Goal: Information Seeking & Learning: Learn about a topic

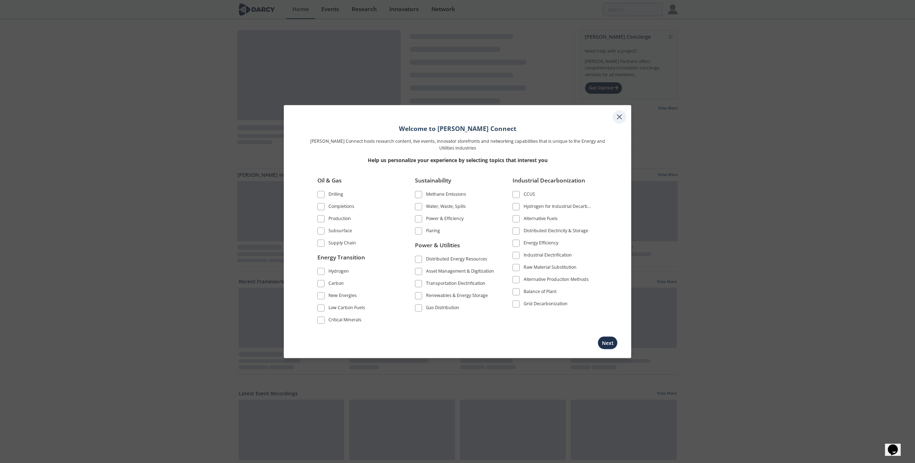
click at [617, 117] on icon at bounding box center [619, 117] width 9 height 9
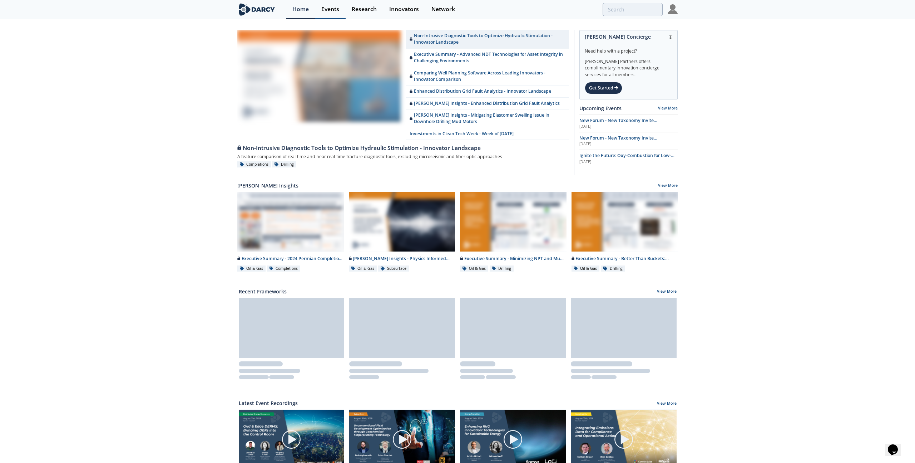
click at [326, 9] on div "Events" at bounding box center [330, 9] width 18 height 6
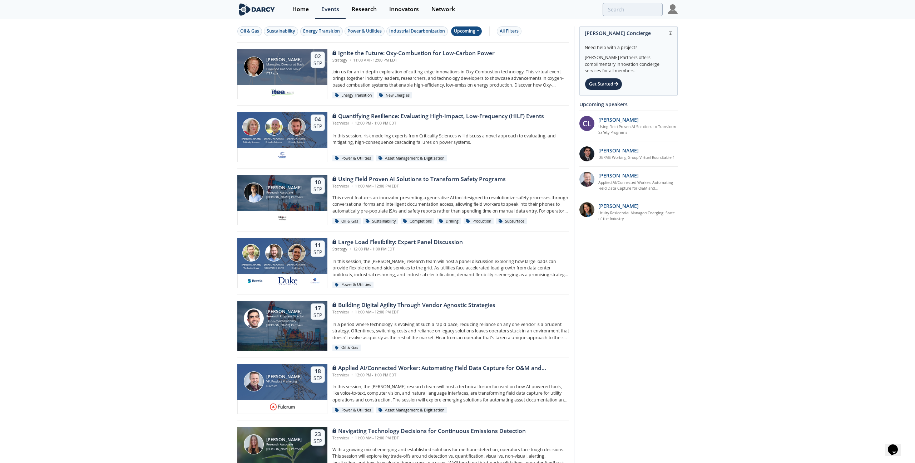
click at [462, 33] on div "Upcoming" at bounding box center [466, 31] width 31 height 10
click at [462, 54] on div "Past" at bounding box center [475, 54] width 44 height 11
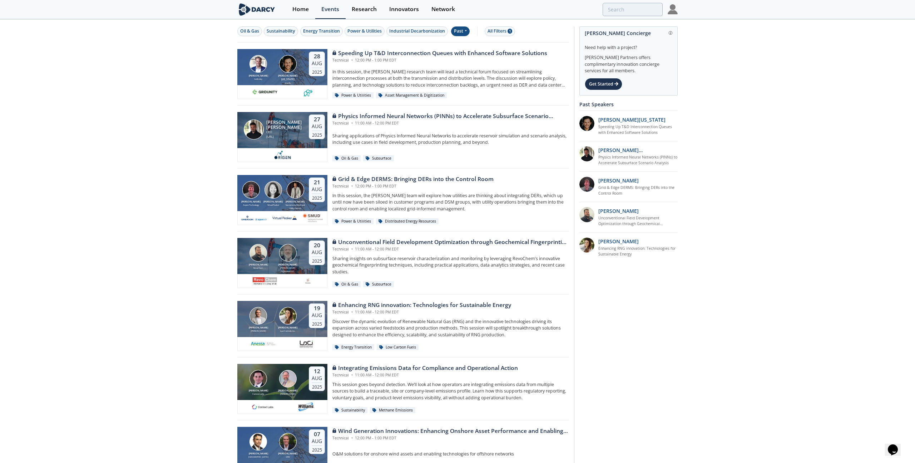
click at [461, 33] on div "Past" at bounding box center [460, 31] width 19 height 10
click at [464, 44] on div "Upcoming" at bounding box center [475, 43] width 44 height 11
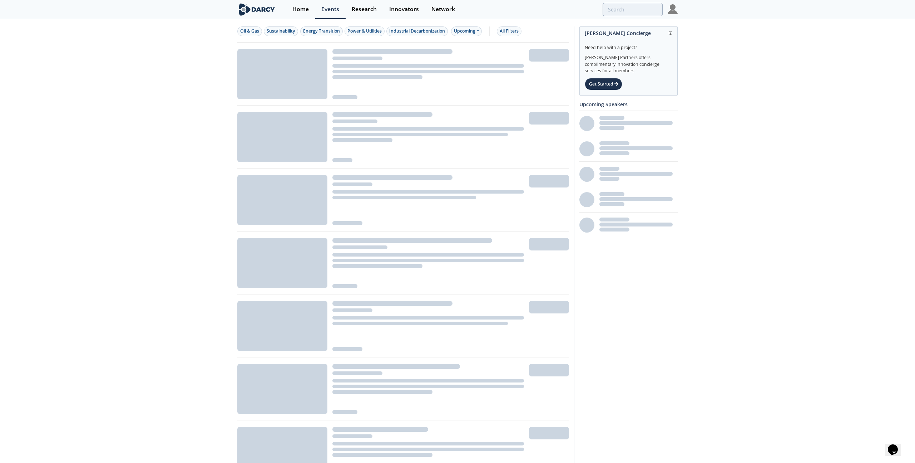
click at [99, 83] on div "Oil & Gas Sustainability Energy Transition Power & Utilities Industrial Decarbo…" at bounding box center [457, 351] width 915 height 662
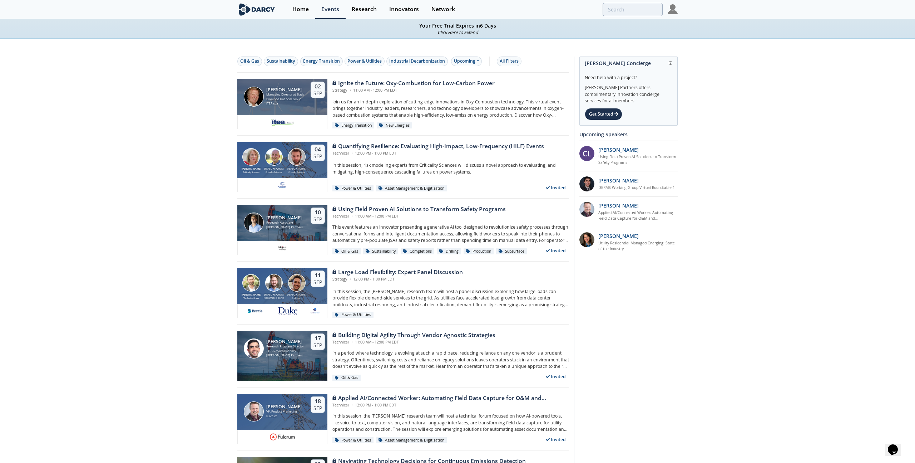
click at [671, 11] on img at bounding box center [673, 9] width 10 height 10
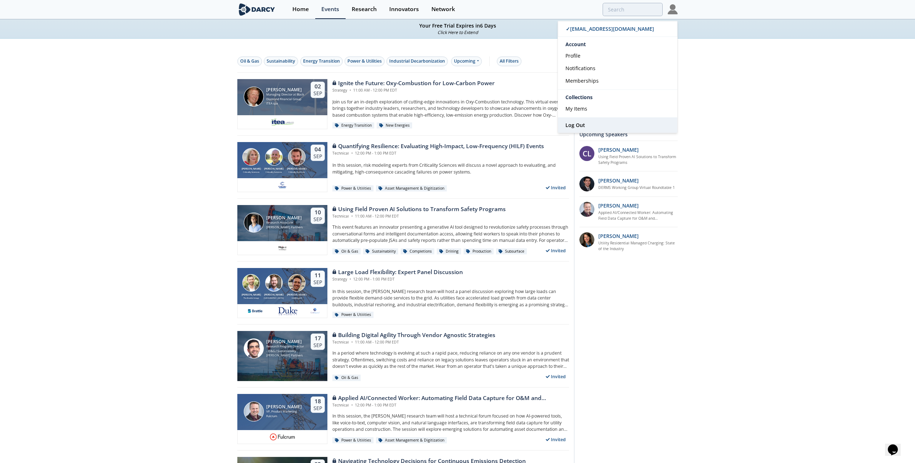
click at [582, 120] on link "Log Out" at bounding box center [617, 125] width 119 height 15
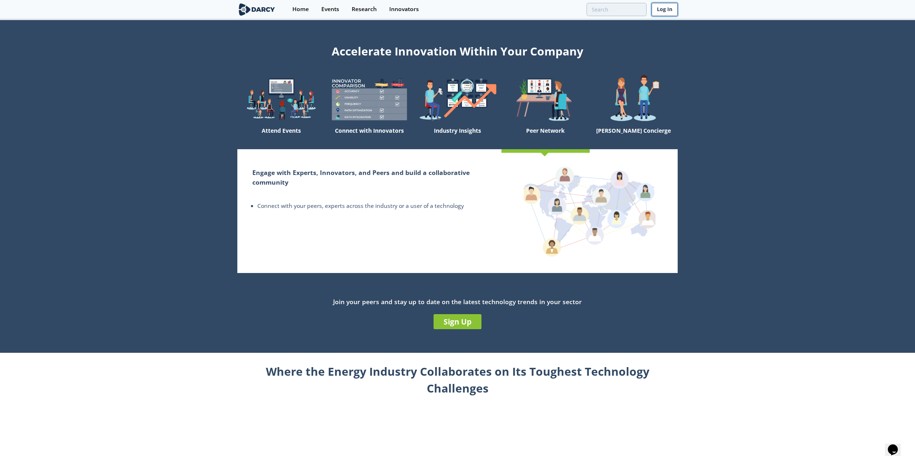
click at [668, 11] on link "Log In" at bounding box center [665, 9] width 26 height 13
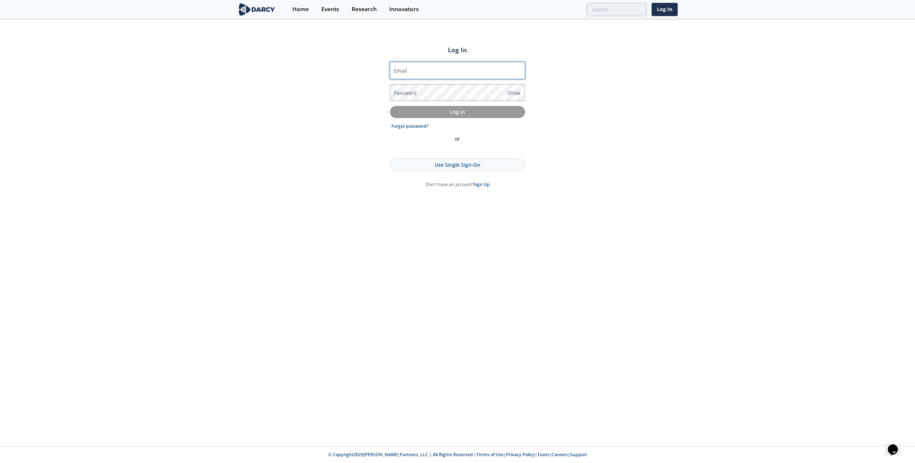
click at [456, 69] on input "Email" at bounding box center [457, 70] width 135 height 17
type input "[EMAIL_ADDRESS][DOMAIN_NAME]"
click at [390, 106] on button "Log In" at bounding box center [457, 112] width 135 height 12
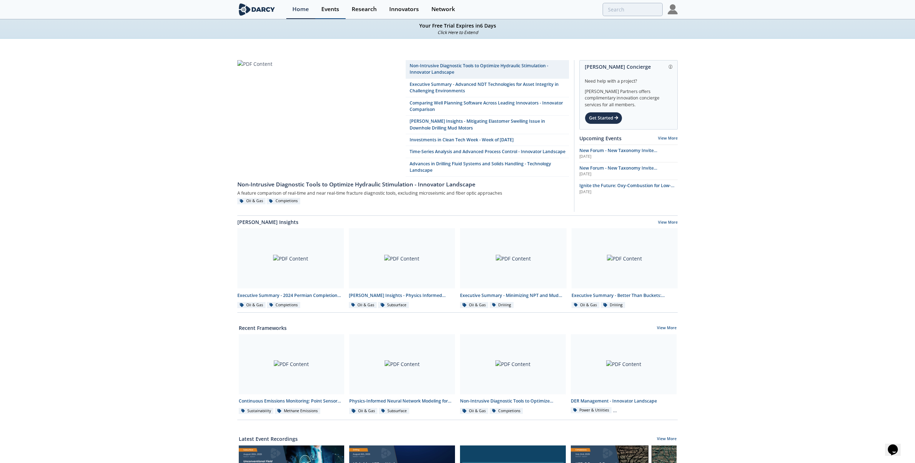
click at [327, 9] on div "Events" at bounding box center [330, 9] width 18 height 6
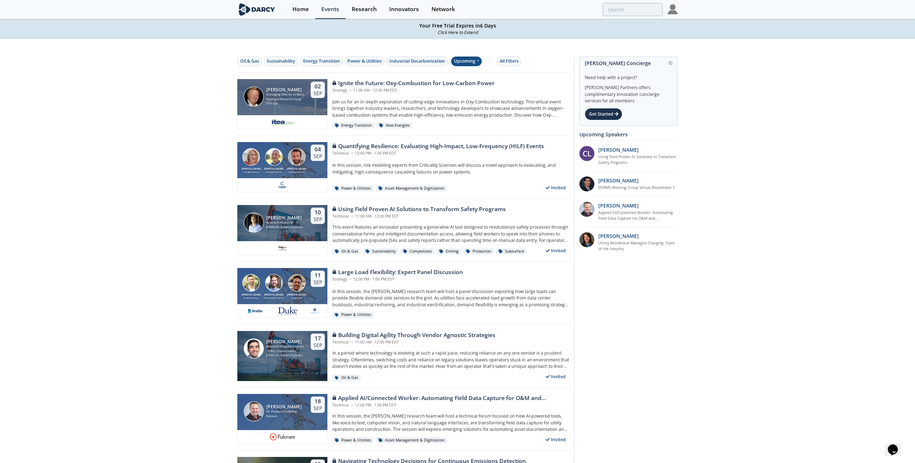
click at [468, 62] on div "Upcoming" at bounding box center [466, 61] width 31 height 10
click at [465, 85] on div "Past" at bounding box center [475, 84] width 44 height 11
